Goal: Information Seeking & Learning: Learn about a topic

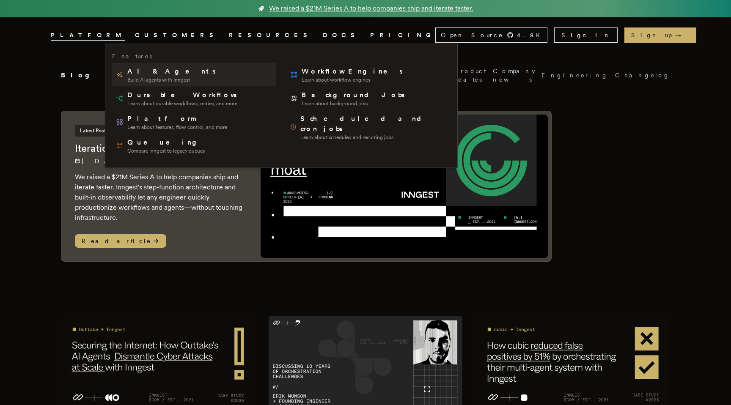
click at [156, 72] on span "AI & Agents" at bounding box center [172, 71] width 90 height 10
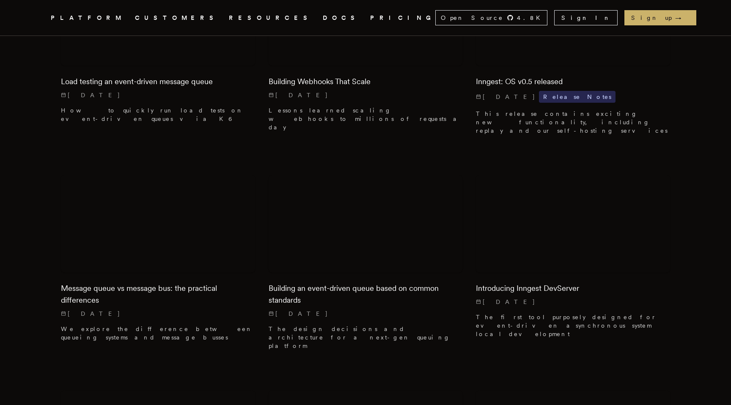
scroll to position [7946, 0]
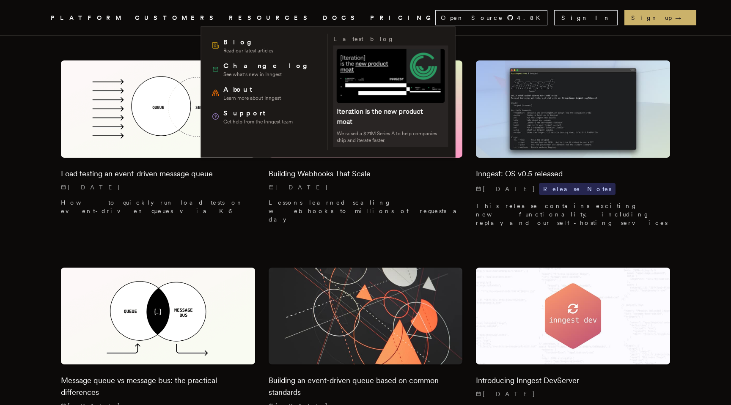
click at [386, 126] on span at bounding box center [390, 96] width 115 height 101
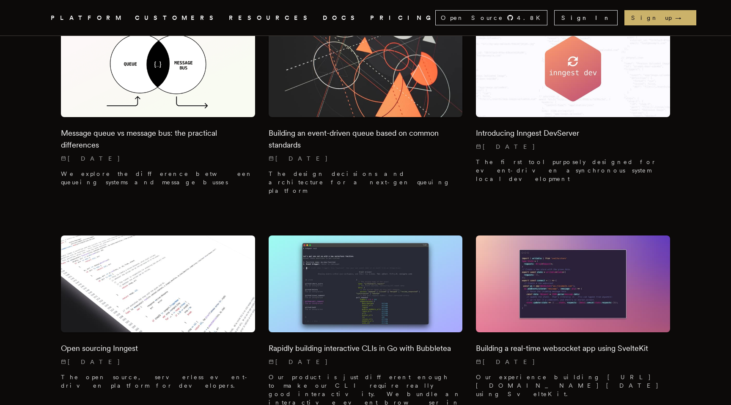
scroll to position [8195, 0]
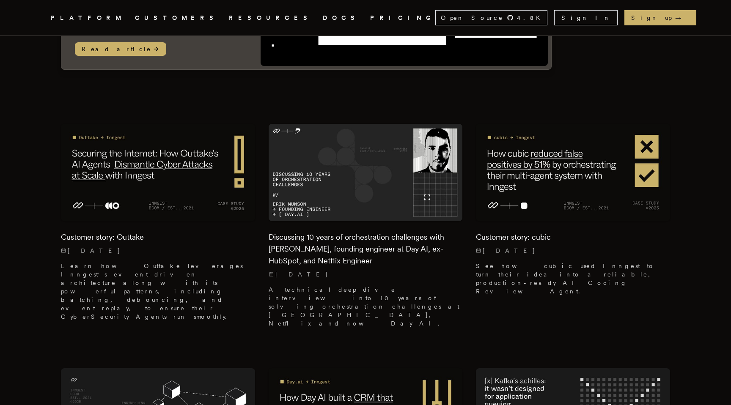
scroll to position [0, 0]
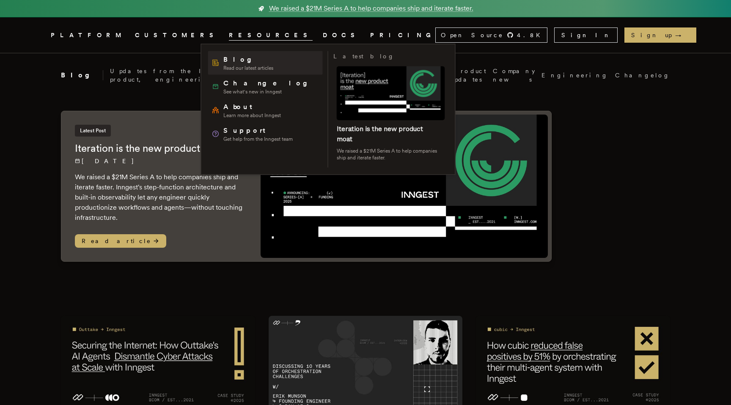
click at [251, 61] on span "Blog" at bounding box center [248, 60] width 50 height 10
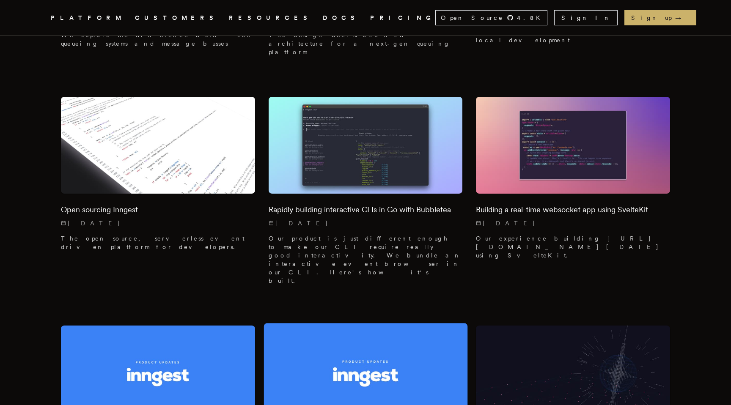
scroll to position [8347, 0]
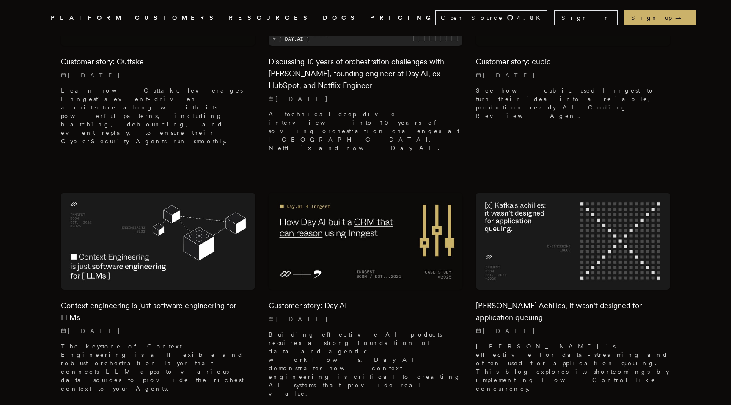
scroll to position [0, 0]
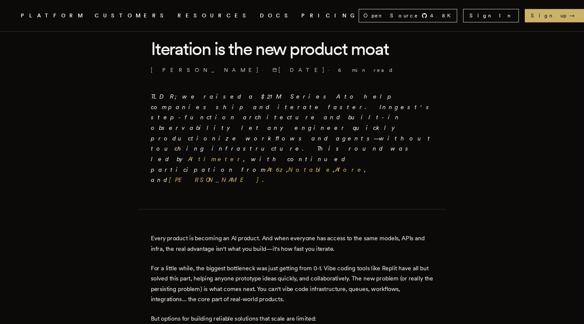
scroll to position [221, 0]
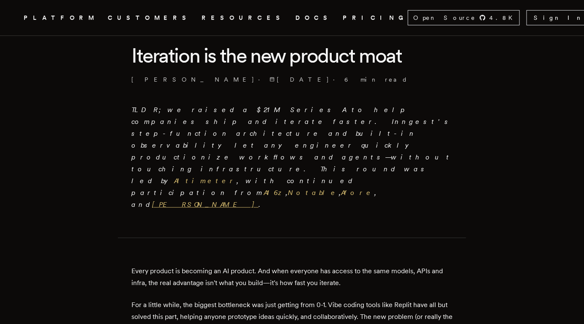
click at [222, 200] on link "Guillermo Rauch" at bounding box center [205, 204] width 107 height 8
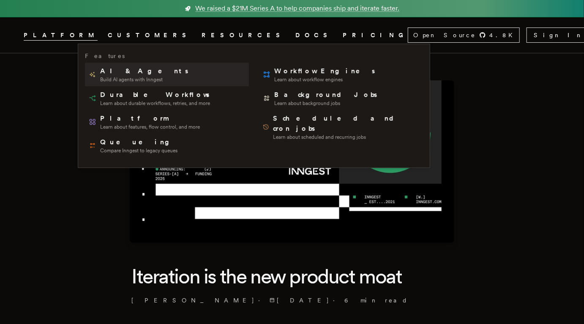
click at [122, 79] on span "Build AI agents with Inngest" at bounding box center [145, 79] width 90 height 7
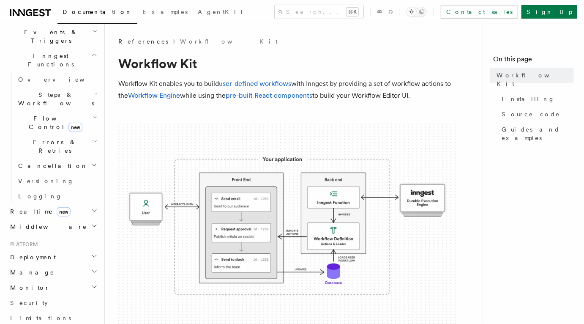
scroll to position [225, 0]
click at [33, 247] on h2 "Deployment" at bounding box center [53, 254] width 93 height 15
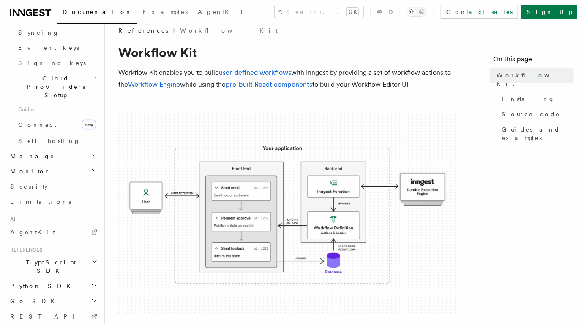
scroll to position [500, 0]
click at [39, 295] on h2 "Go SDK" at bounding box center [53, 302] width 93 height 15
click at [46, 260] on span "TypeScript SDK" at bounding box center [49, 268] width 85 height 17
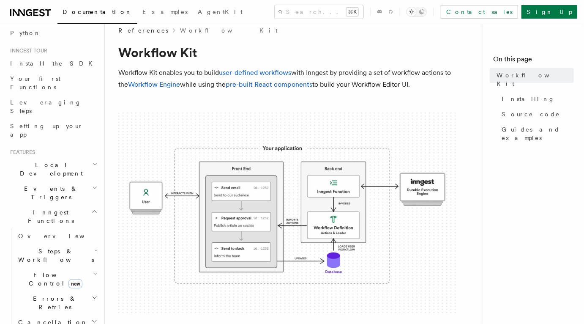
scroll to position [5, 0]
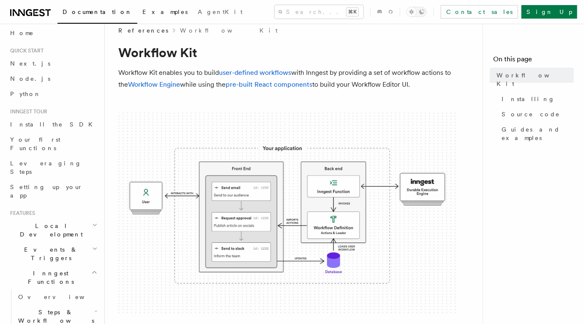
click at [142, 10] on span "Examples" at bounding box center [164, 11] width 45 height 7
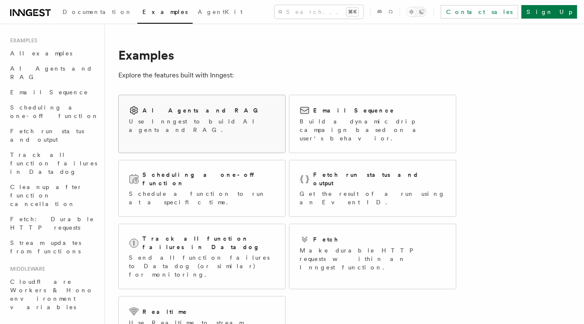
click at [220, 131] on div "AI Agents and RAG Use Inngest to build AI agents and RAG." at bounding box center [202, 119] width 167 height 49
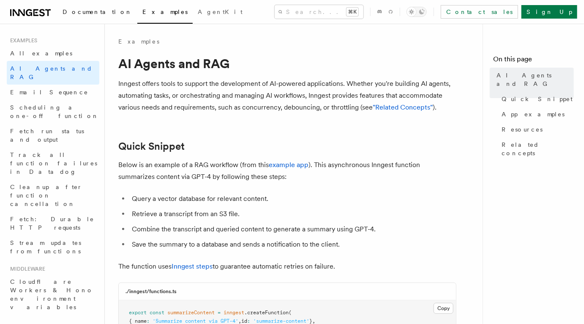
click at [79, 13] on span "Documentation" at bounding box center [98, 11] width 70 height 7
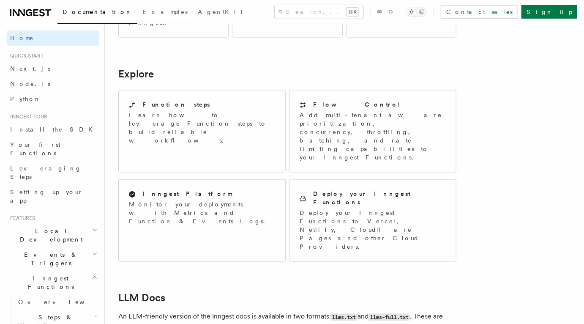
scroll to position [645, 0]
